Goal: Check status: Check status

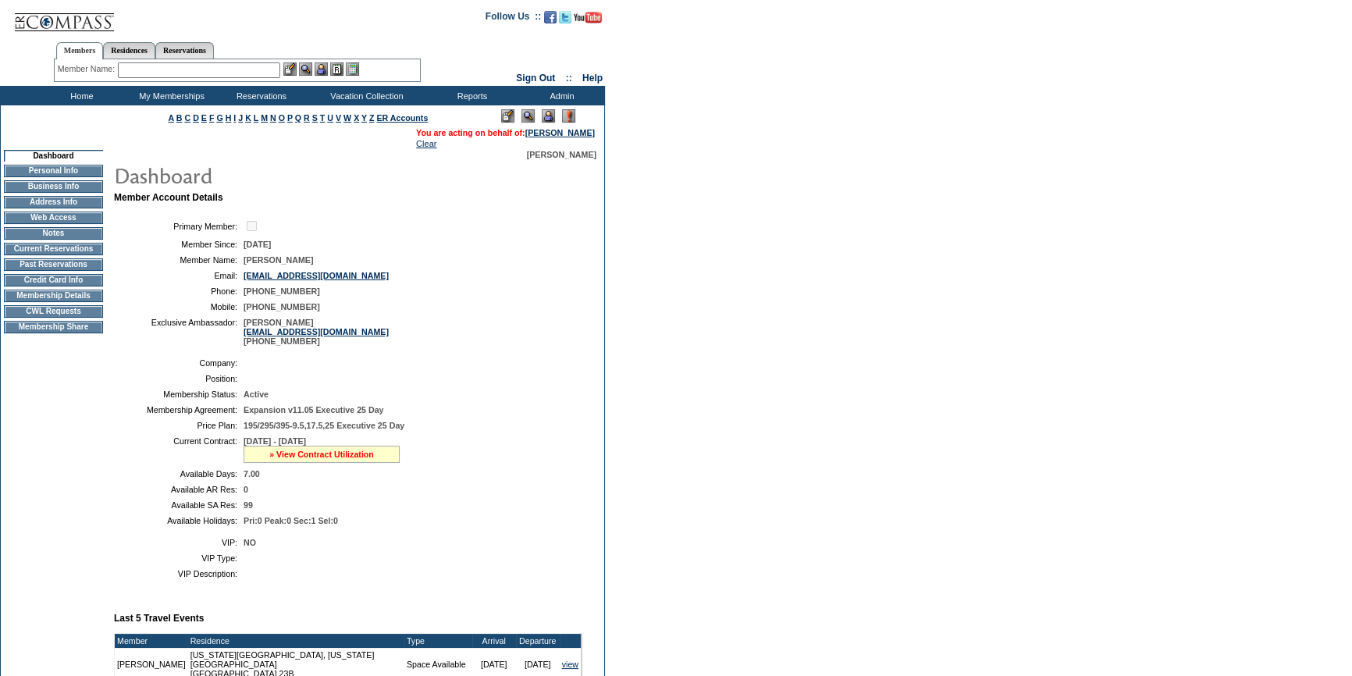
click at [290, 458] on link "» View Contract Utilization" at bounding box center [321, 454] width 105 height 9
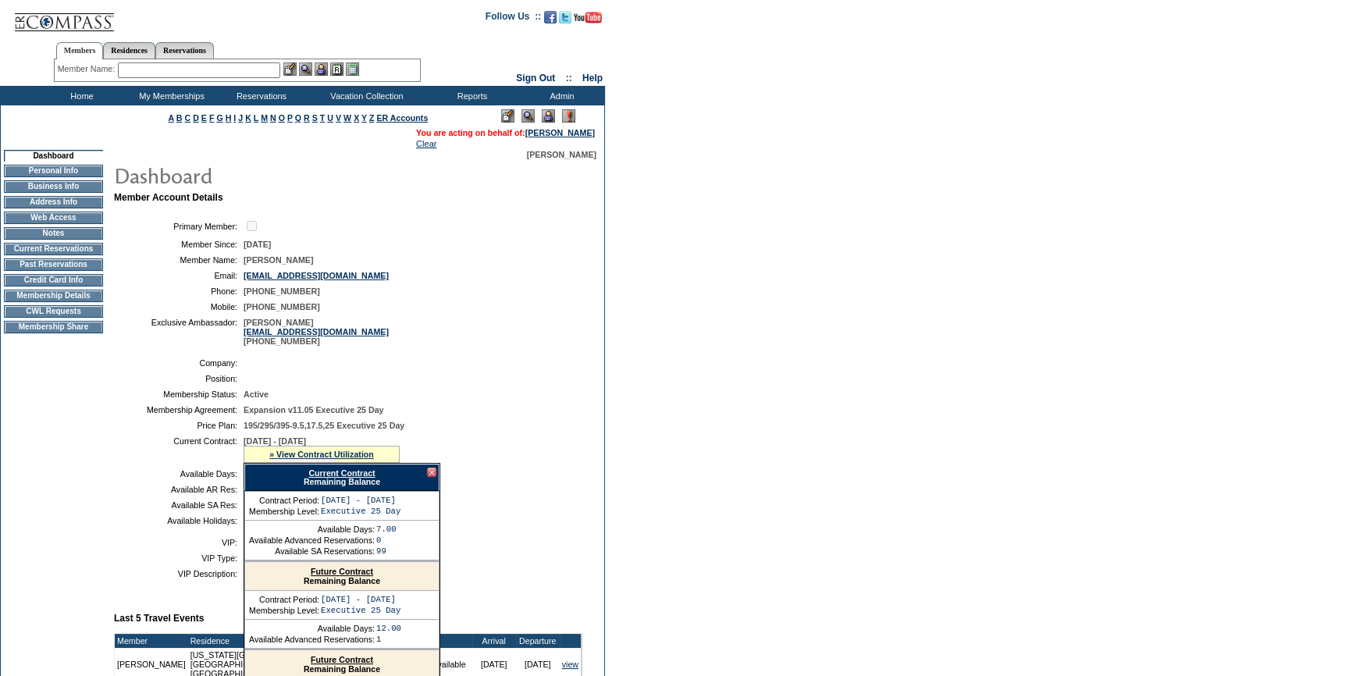
click at [327, 471] on link "Current Contract" at bounding box center [341, 472] width 66 height 9
click at [74, 302] on td "Membership Details" at bounding box center [53, 296] width 99 height 12
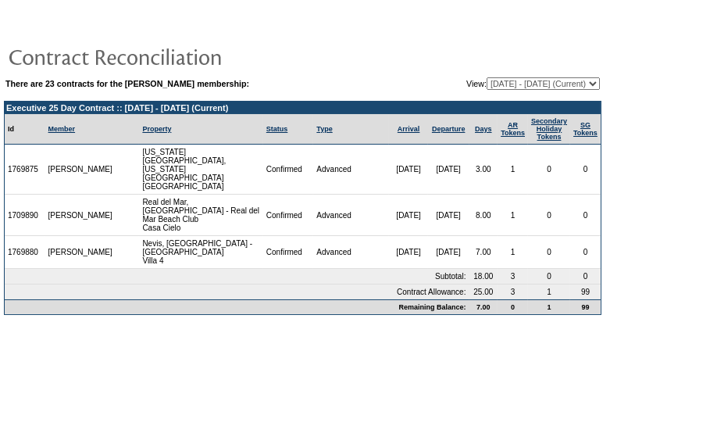
click at [486, 85] on select "[DATE] - [DATE] [DATE] - [DATE] [DATE] - [DATE] [DATE] - [DATE] [DATE] - [DATE]…" at bounding box center [542, 83] width 113 height 12
select select "138801"
click at [486, 77] on select "08/01/06 - 08/31/07 09/01/07 - 08/31/08 09/01/08 - 08/31/09 09/01/09 - 08/31/10…" at bounding box center [542, 83] width 113 height 12
